Goal: Check status

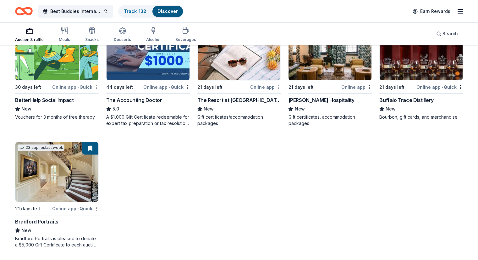
scroll to position [3, 0]
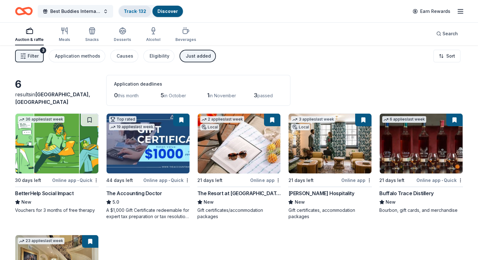
click at [140, 8] on link "Track · 132" at bounding box center [135, 10] width 22 height 5
click at [142, 12] on link "Track · 132" at bounding box center [135, 10] width 22 height 5
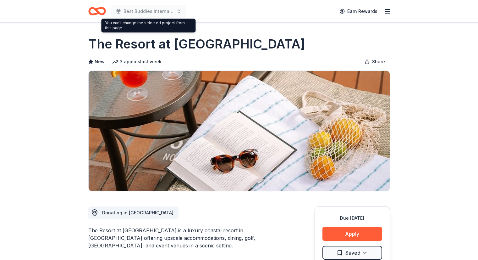
scroll to position [8, 0]
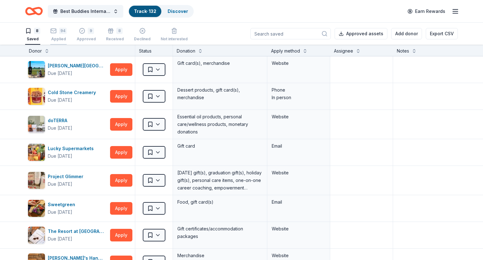
click at [54, 34] on icon "button" at bounding box center [53, 31] width 6 height 6
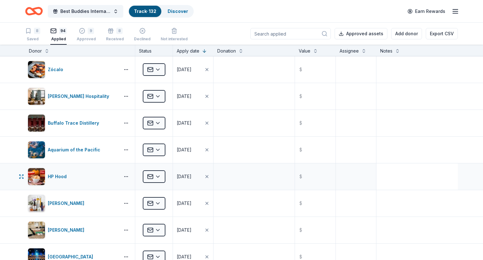
scroll to position [1703, 0]
